Goal: Task Accomplishment & Management: Use online tool/utility

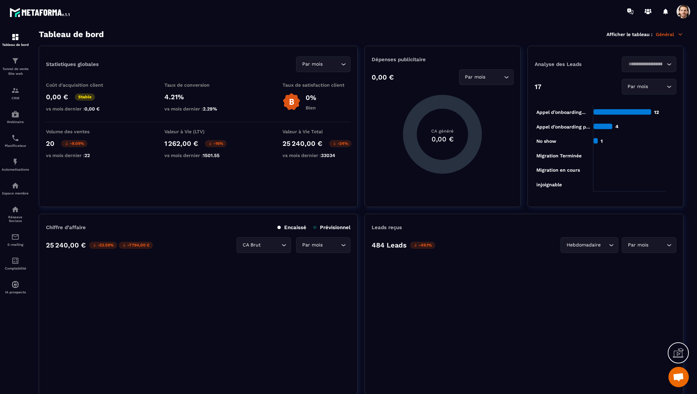
click at [271, 29] on section "Tableau de bord Tunnel de vente Site web CRM Webinaire Planificateur Automatisa…" at bounding box center [348, 212] width 697 height 379
